Goal: Information Seeking & Learning: Check status

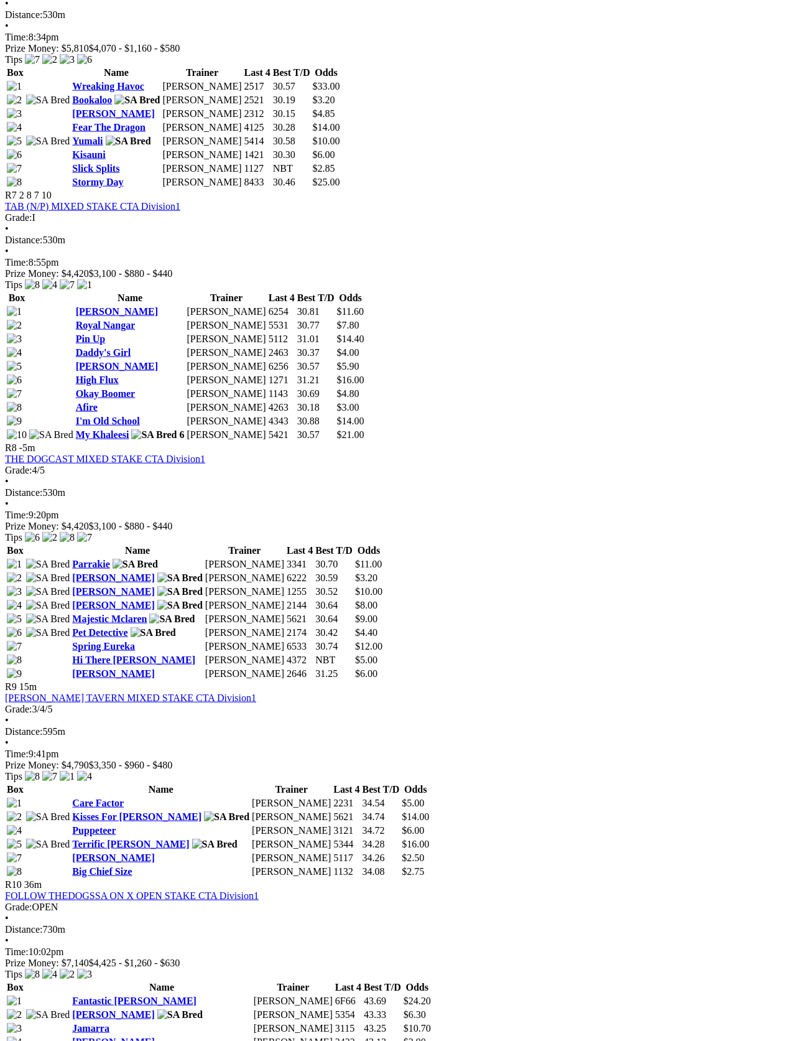
scroll to position [1861, 0]
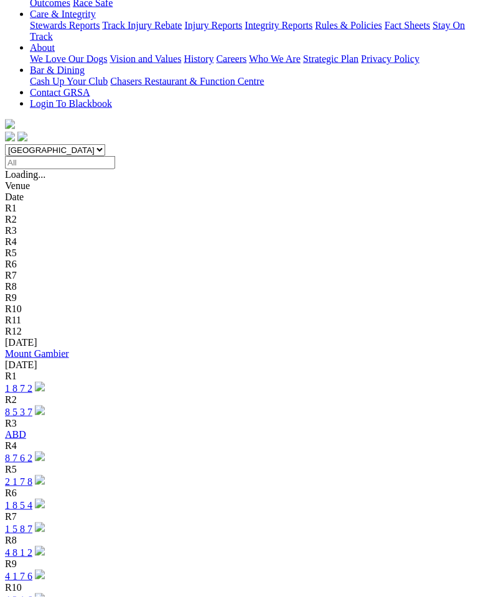
scroll to position [346, 0]
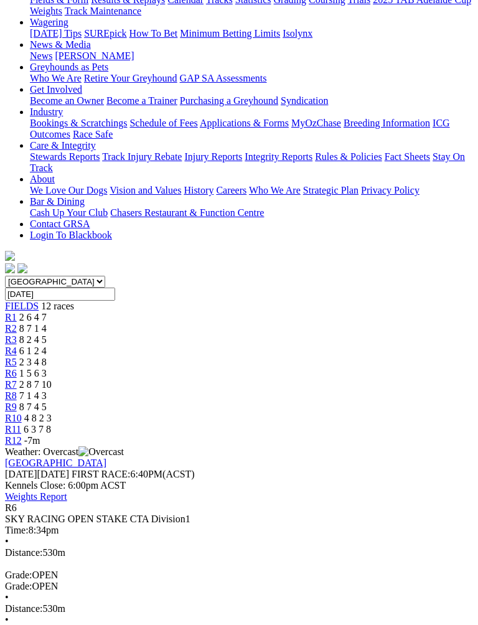
scroll to position [214, 0]
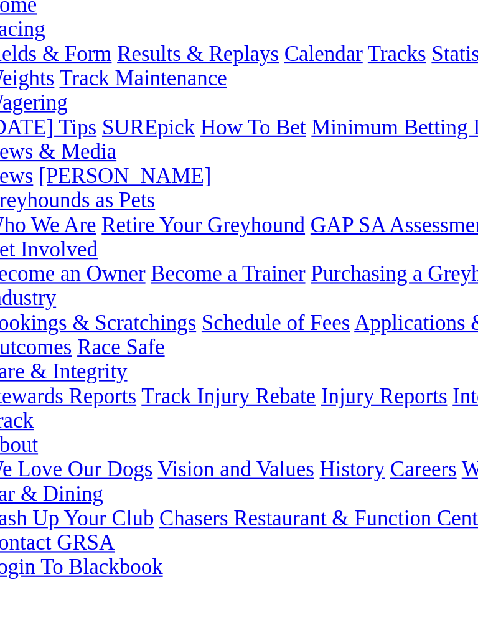
scroll to position [182, 0]
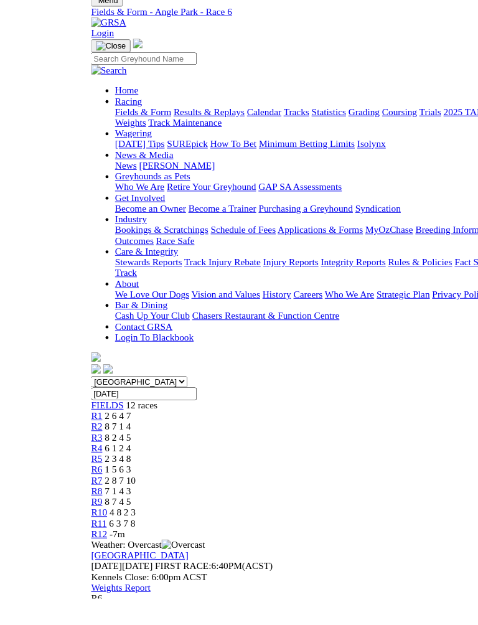
scroll to position [0, 0]
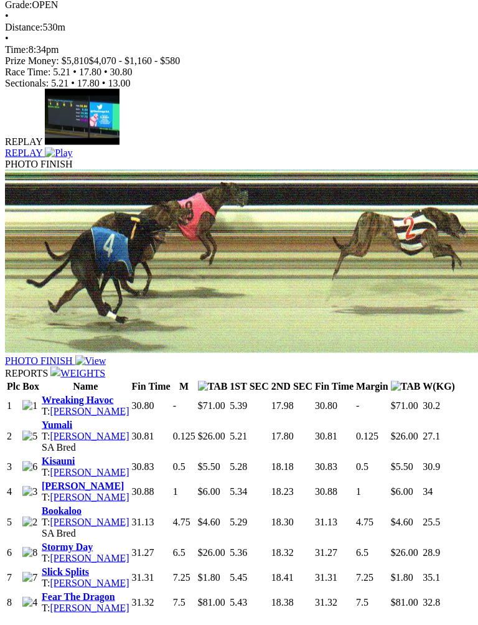
scroll to position [807, 0]
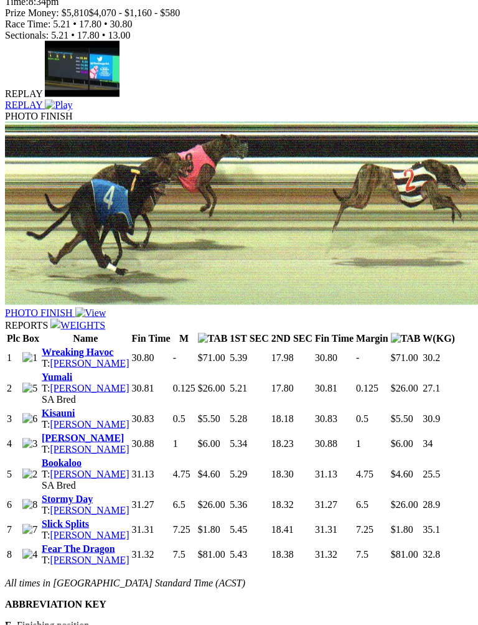
scroll to position [844, 0]
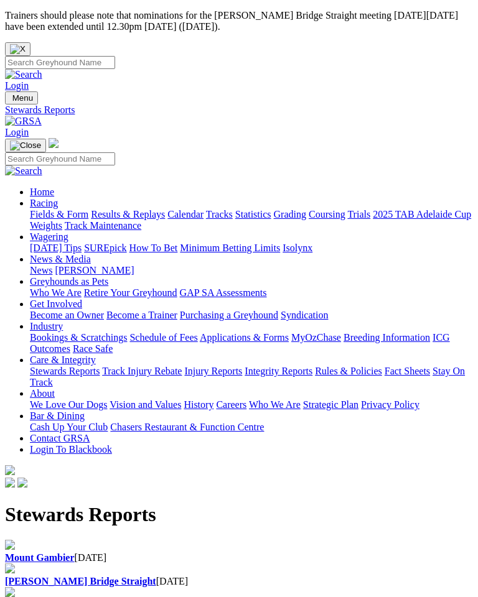
click at [62, 552] on div "Mount Gambier [DATE]" at bounding box center [239, 557] width 468 height 11
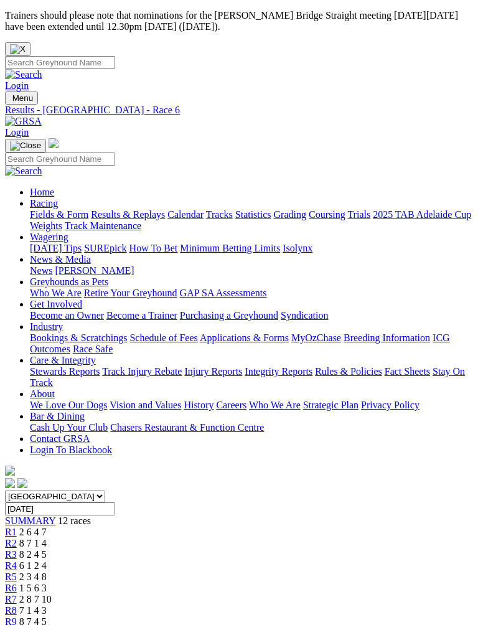
scroll to position [0, 95]
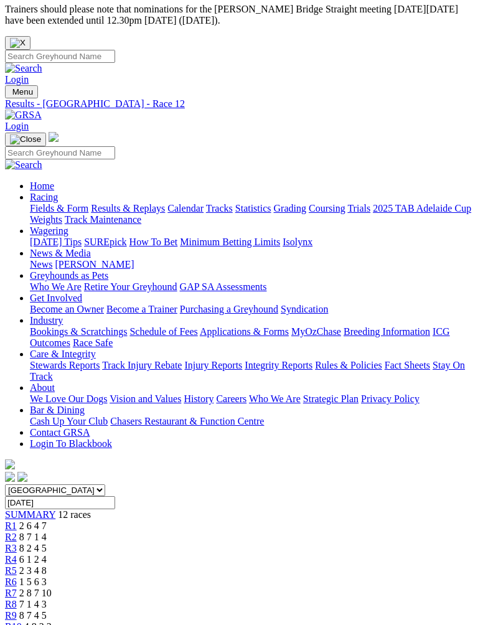
scroll to position [4, 0]
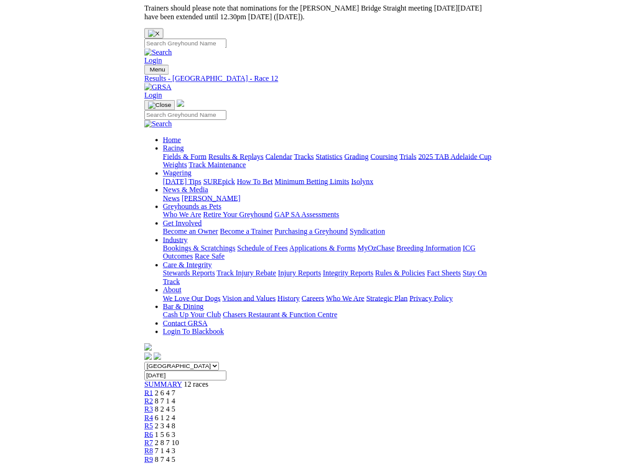
scroll to position [0, 0]
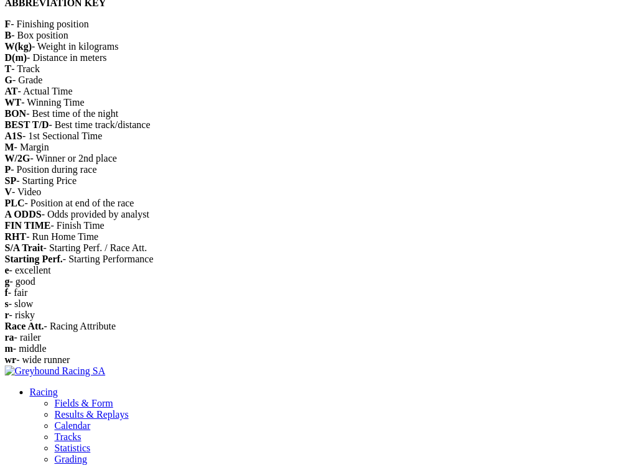
scroll to position [1109, 1]
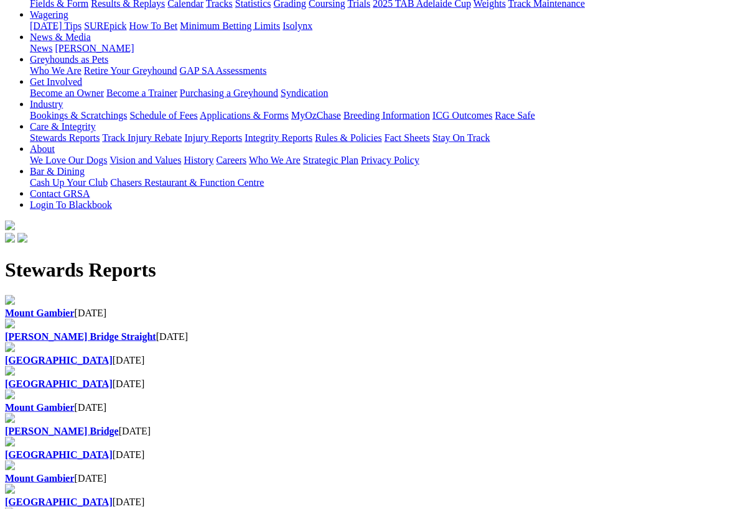
scroll to position [200, 0]
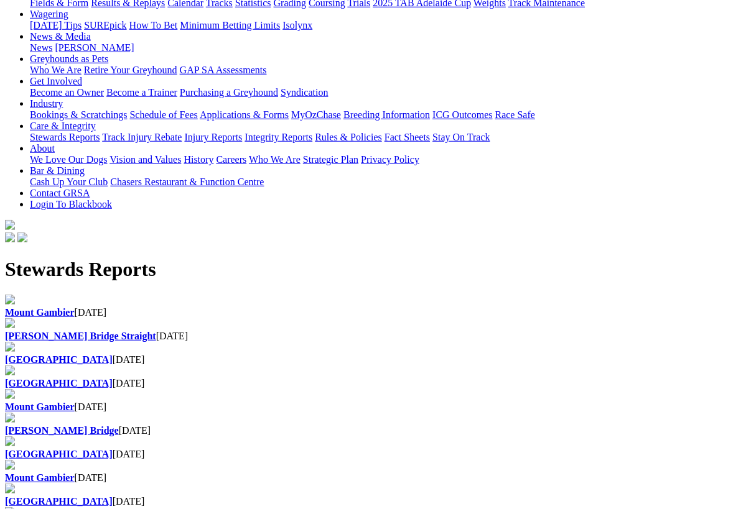
click at [5, 484] on div "[GEOGRAPHIC_DATA] [DATE]" at bounding box center [370, 496] width 731 height 24
